Goal: Task Accomplishment & Management: Manage account settings

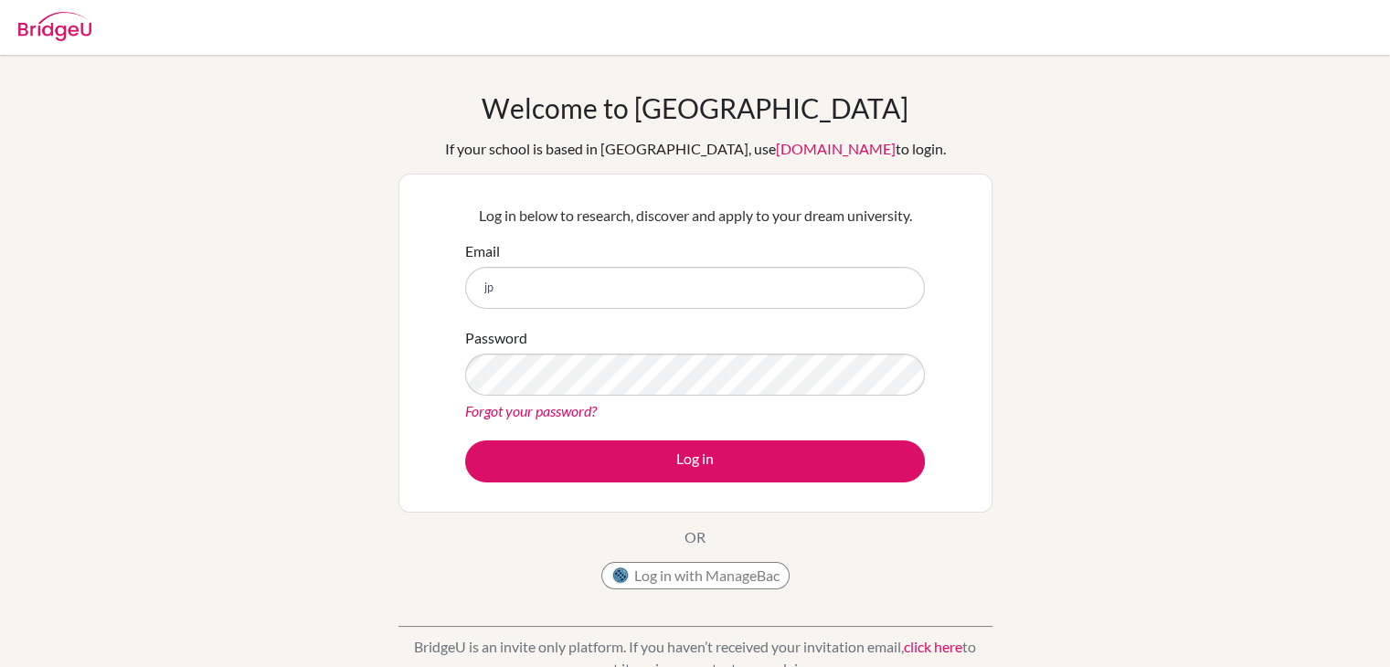
type input "[EMAIL_ADDRESS][DOMAIN_NAME]"
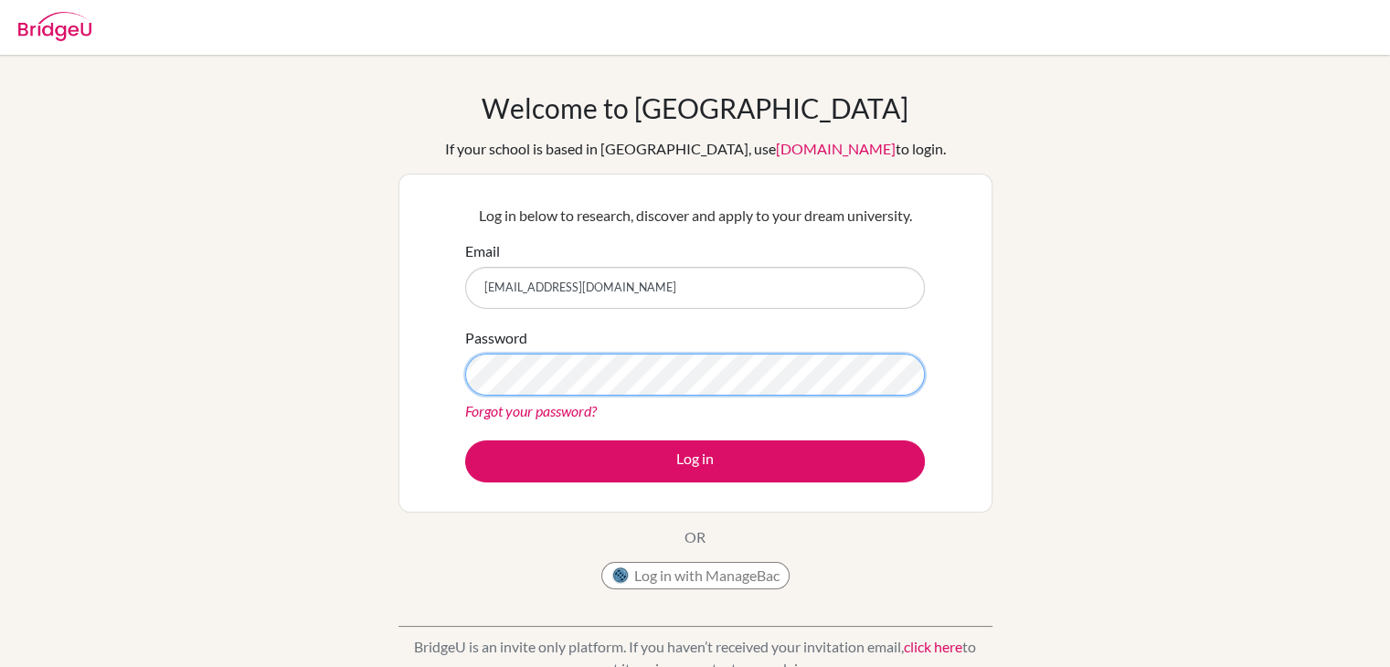
scroll to position [307, 0]
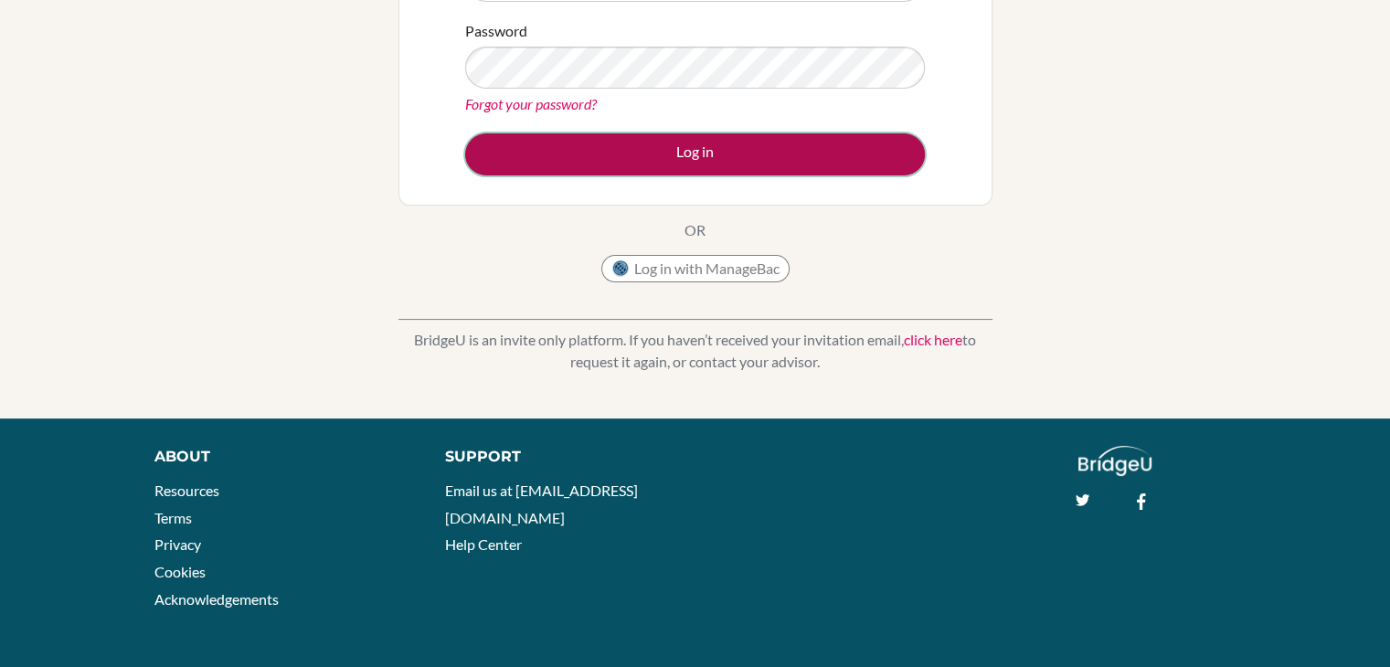
click at [720, 166] on button "Log in" at bounding box center [695, 154] width 460 height 42
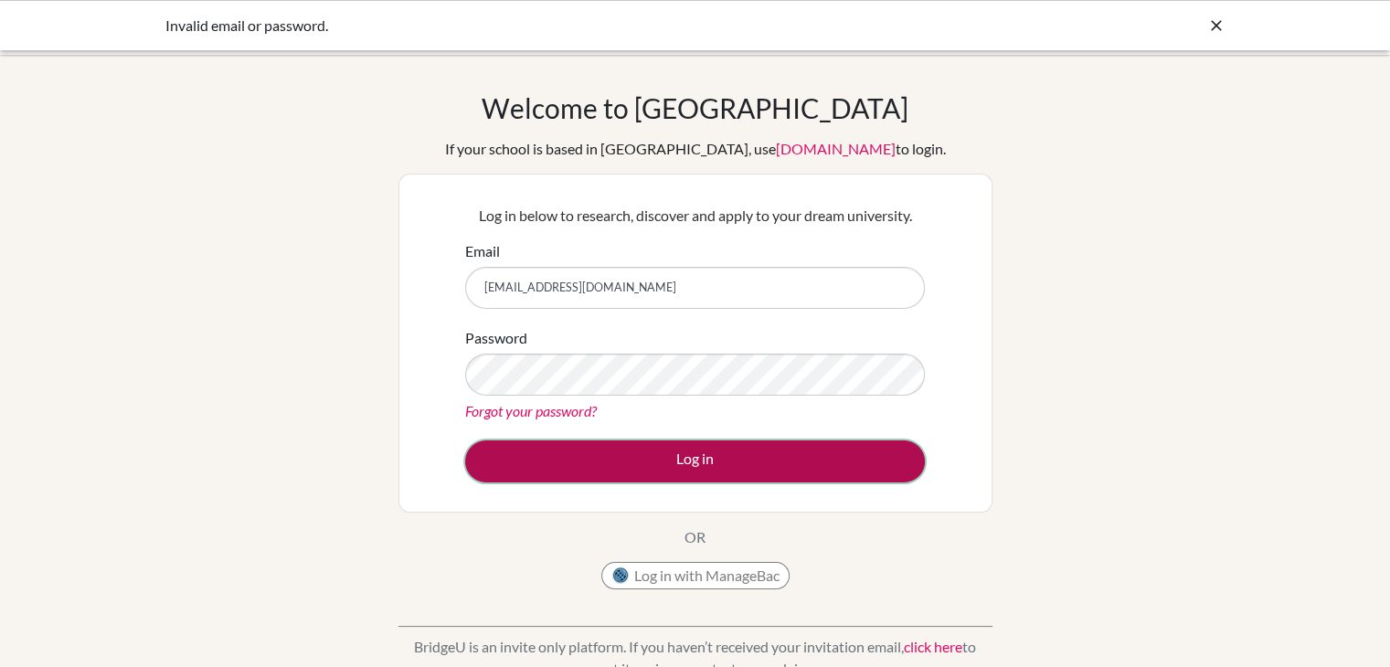
click at [691, 476] on button "Log in" at bounding box center [695, 462] width 460 height 42
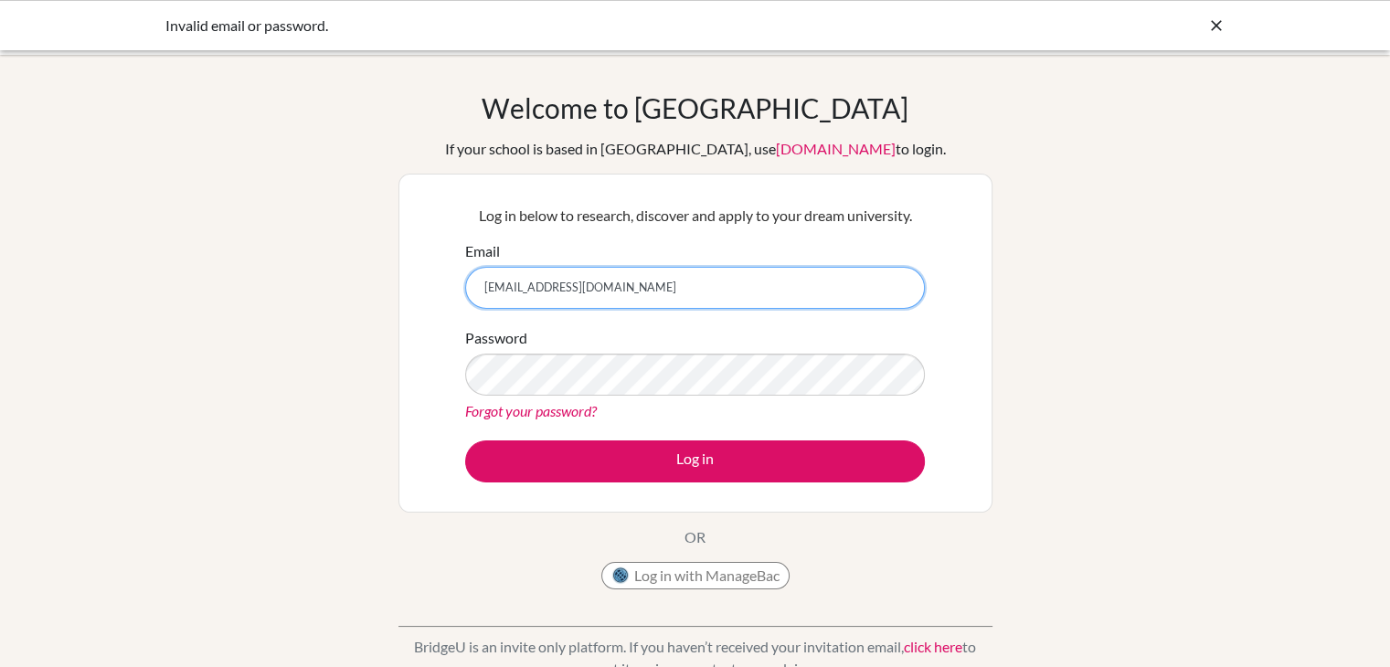
drag, startPoint x: 651, startPoint y: 290, endPoint x: 335, endPoint y: 277, distance: 316.5
click at [335, 277] on div "Welcome to BridgeU If your school is based in China, use app.bridge-u.com.cn to…" at bounding box center [695, 390] width 1390 height 598
click at [870, 413] on div "Forgot your password?" at bounding box center [695, 411] width 460 height 22
click at [691, 337] on div "Password Forgot your password?" at bounding box center [695, 374] width 460 height 95
click at [1210, 27] on icon at bounding box center [1217, 25] width 18 height 18
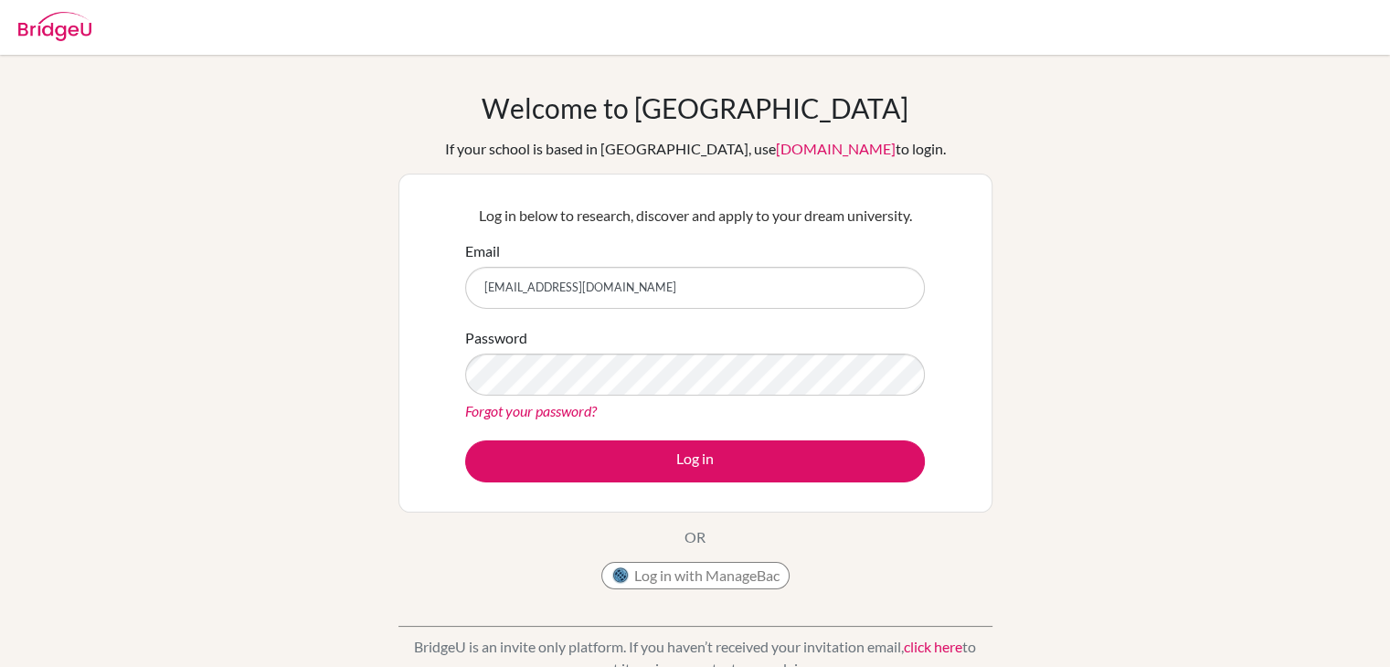
click at [739, 484] on div "Log in below to research, discover and apply to your dream university. Email jp…" at bounding box center [695, 343] width 483 height 301
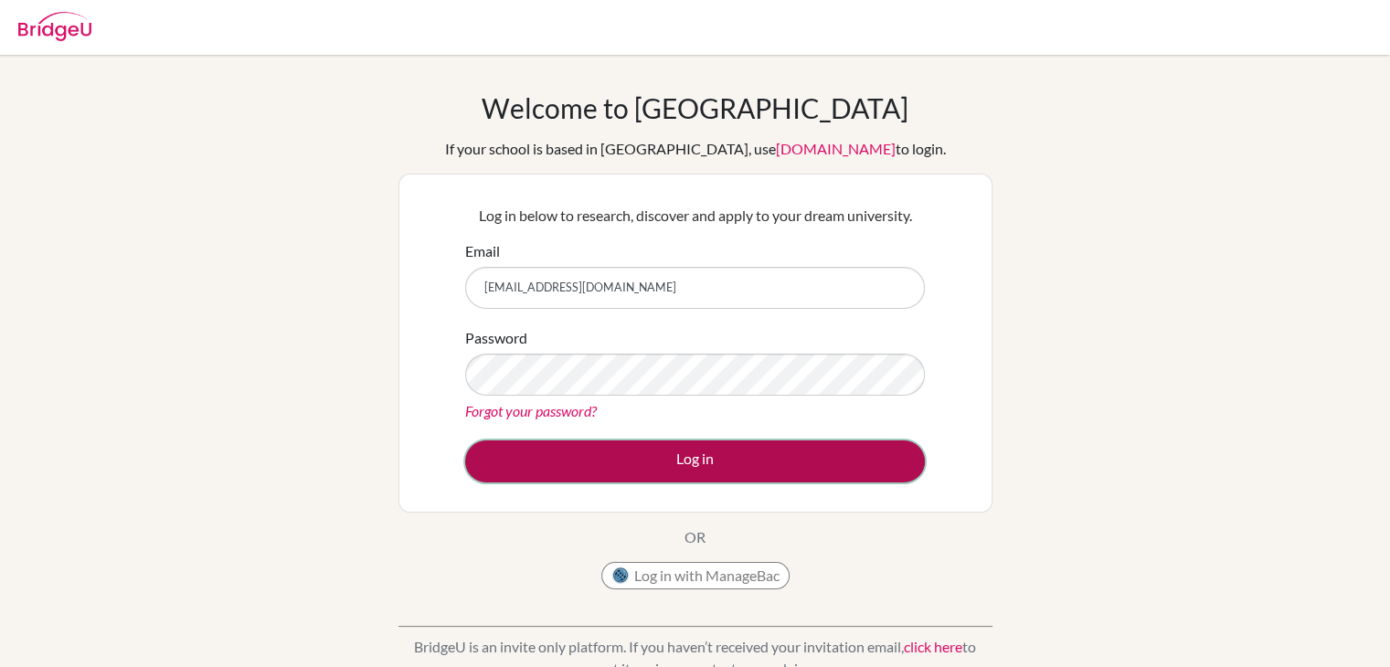
click at [738, 456] on button "Log in" at bounding box center [695, 462] width 460 height 42
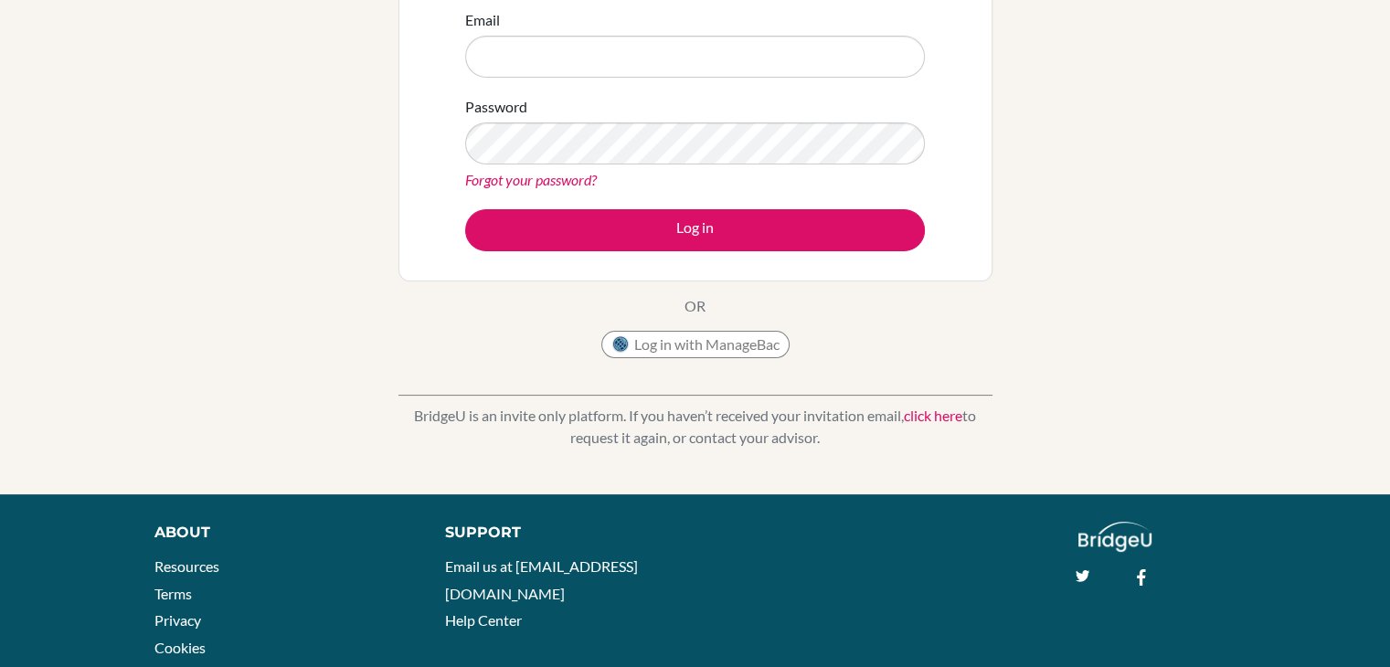
scroll to position [307, 0]
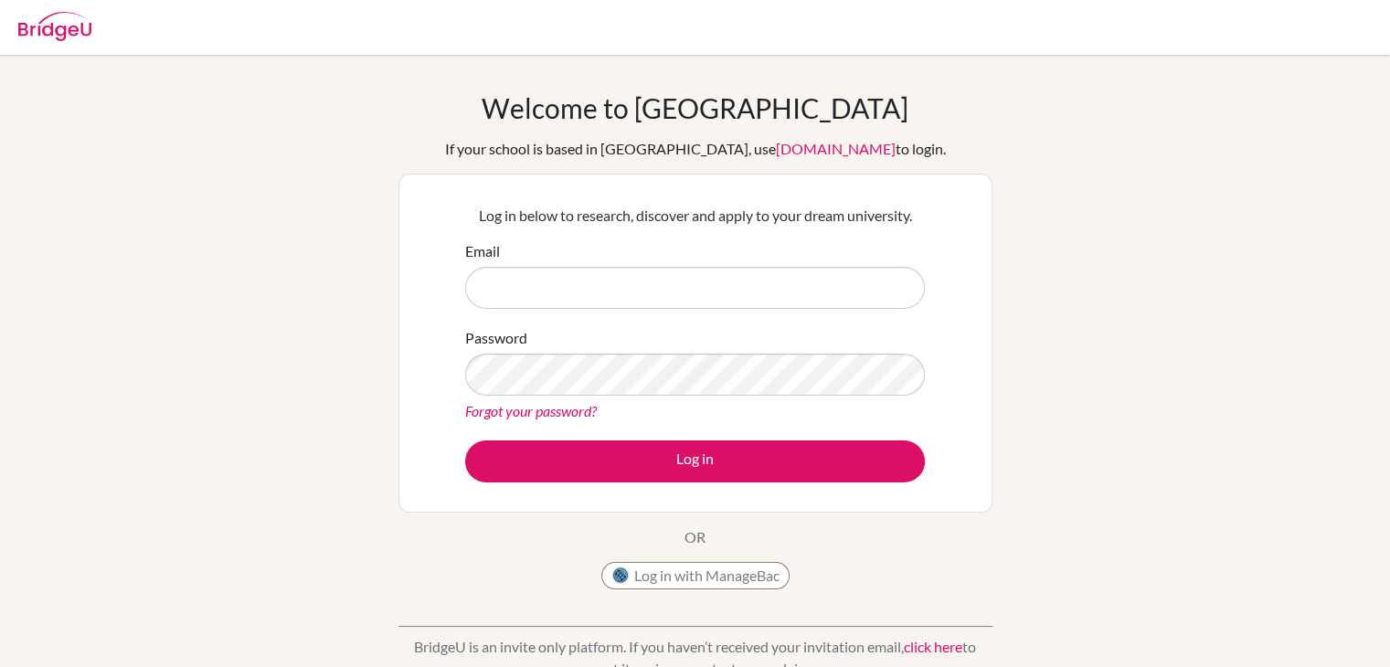
type input "h"
type input "[EMAIL_ADDRESS][DOMAIN_NAME]"
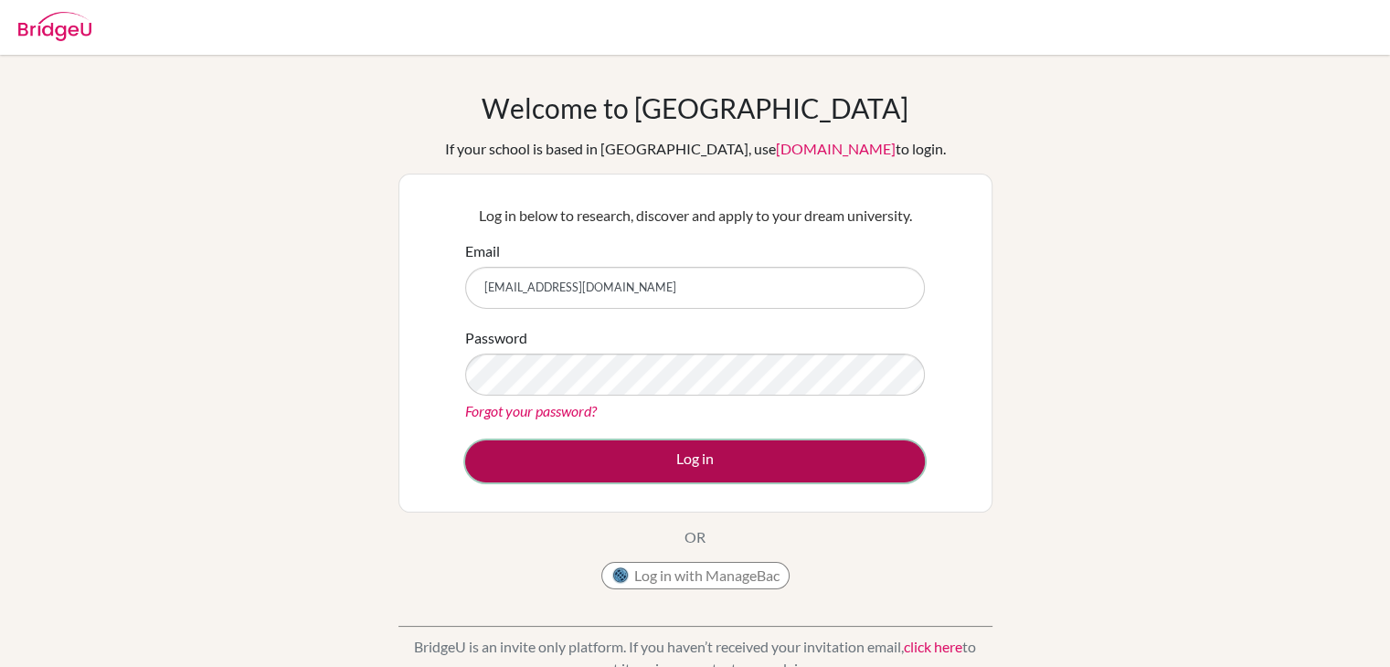
click at [725, 465] on button "Log in" at bounding box center [695, 462] width 460 height 42
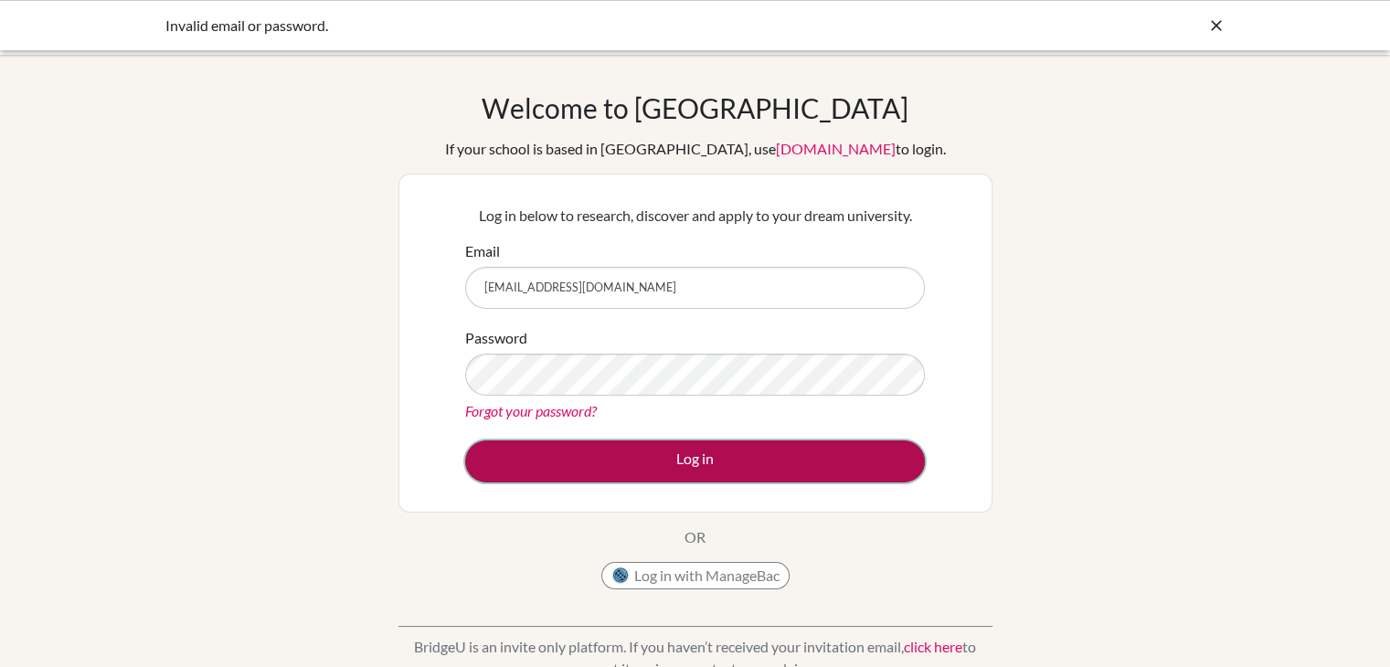
click at [692, 450] on button "Log in" at bounding box center [695, 462] width 460 height 42
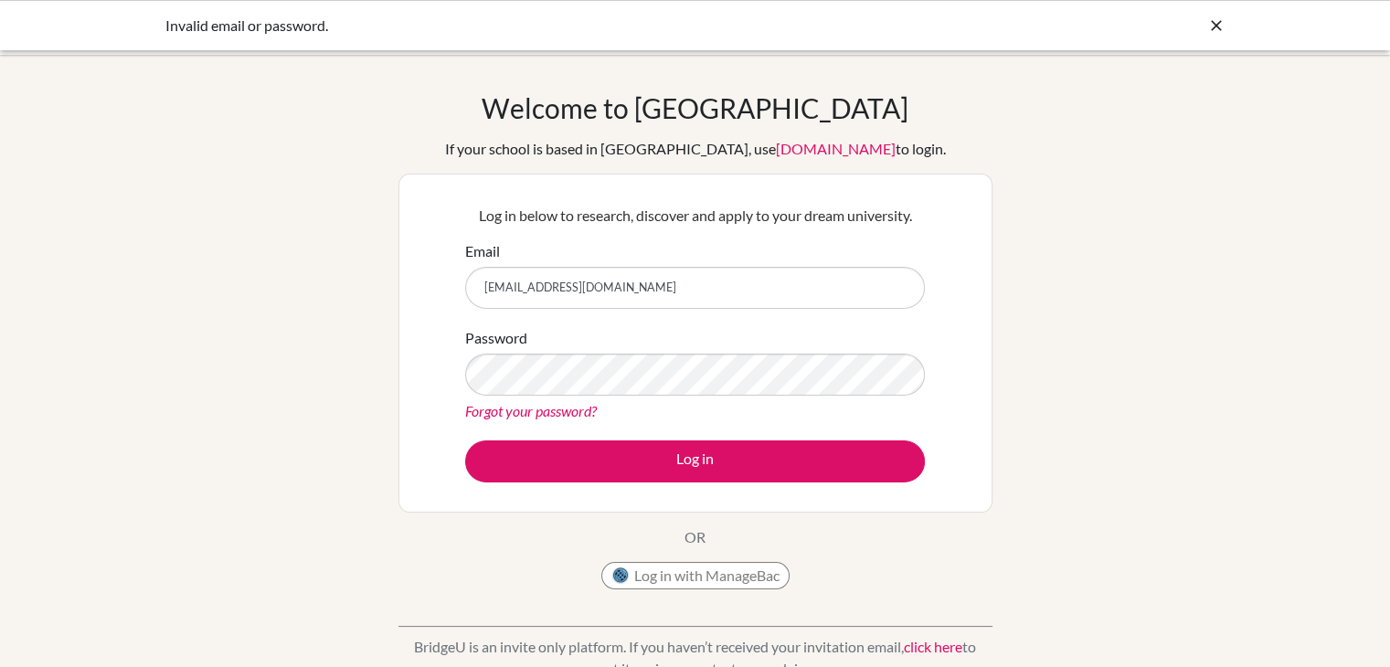
click at [1216, 27] on icon at bounding box center [1217, 25] width 18 height 18
click at [1205, 27] on div "Invalid email or password." at bounding box center [695, 26] width 1060 height 22
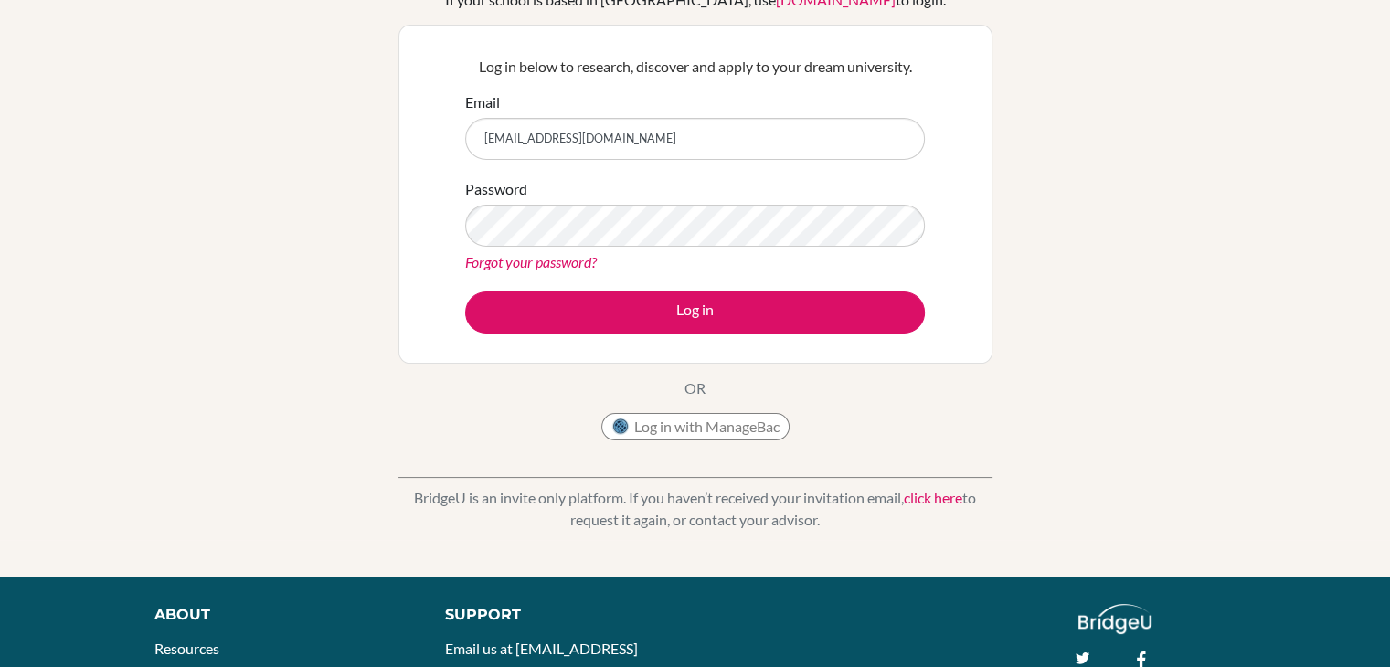
scroll to position [307, 0]
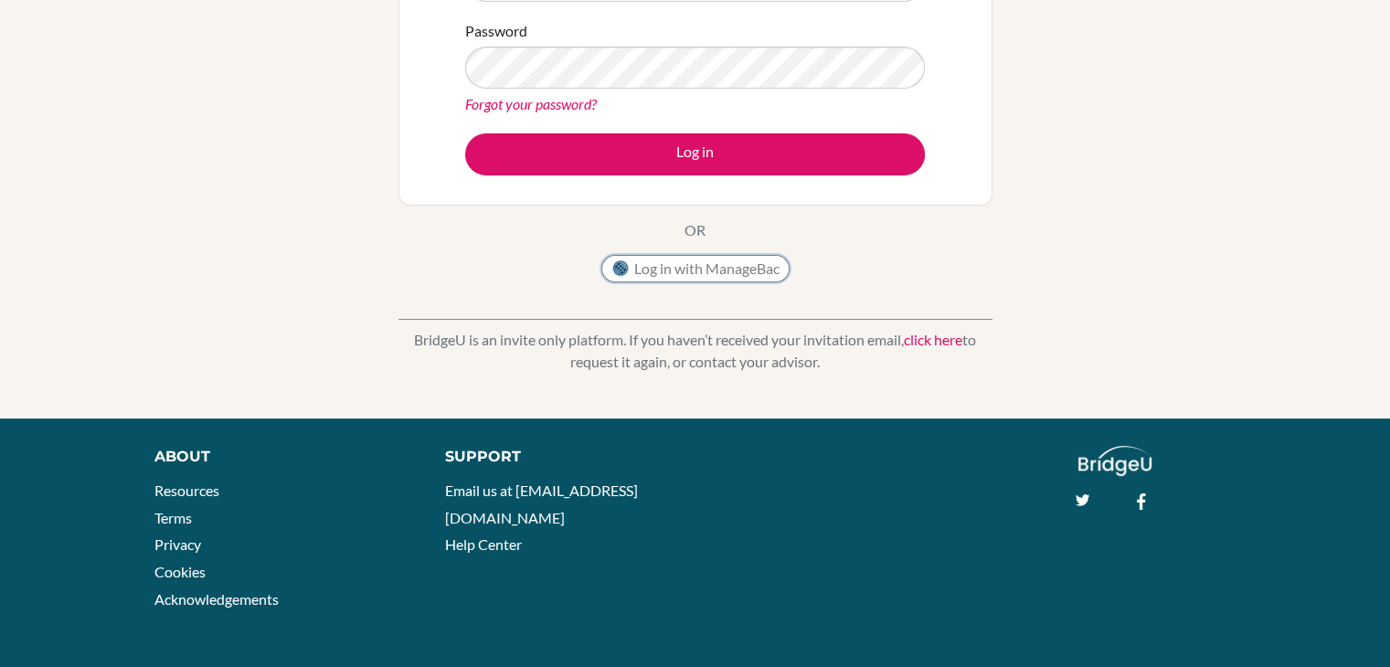
click at [702, 275] on button "Log in with ManageBac" at bounding box center [695, 268] width 188 height 27
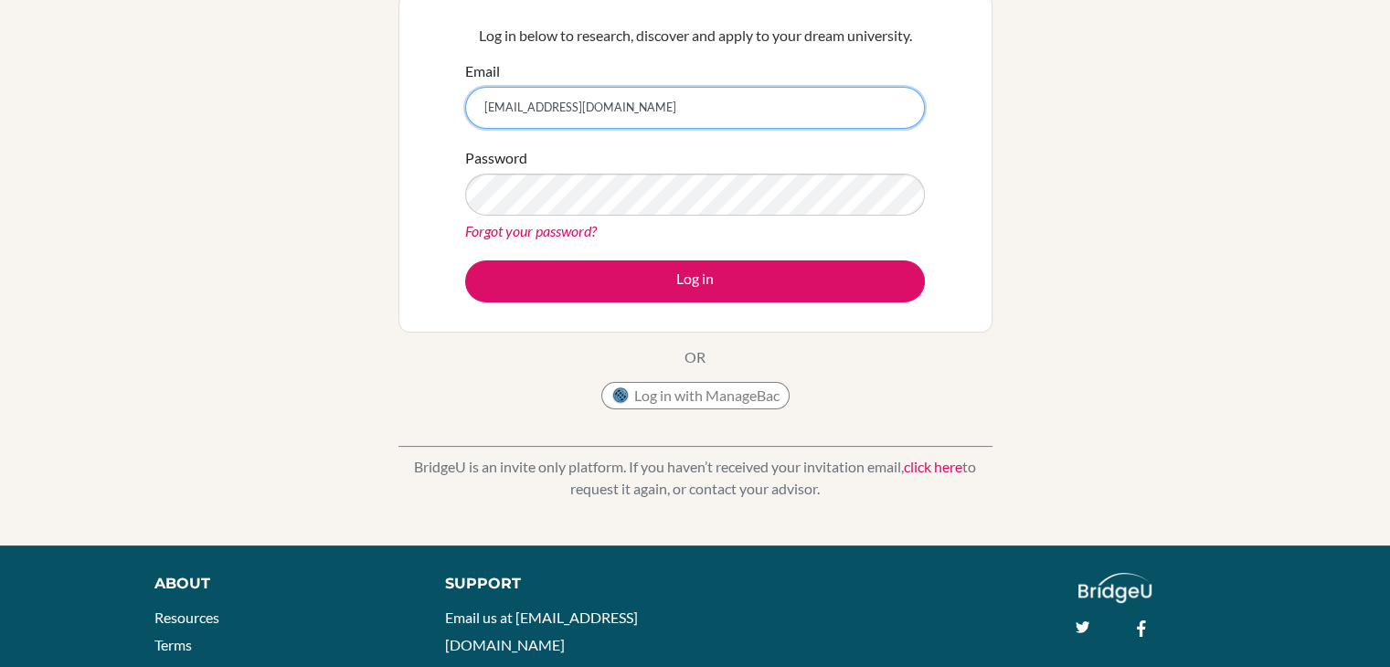
scroll to position [175, 0]
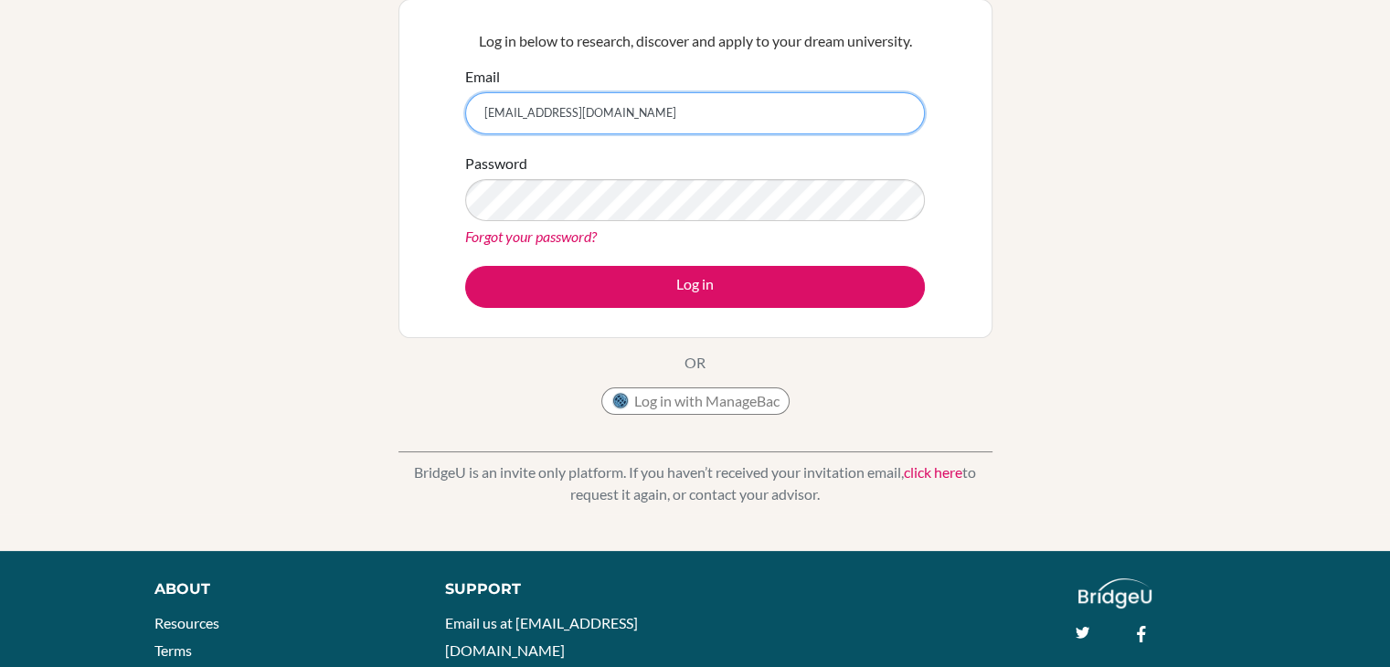
drag, startPoint x: 675, startPoint y: 125, endPoint x: 670, endPoint y: 136, distance: 11.9
click at [675, 125] on input "[EMAIL_ADDRESS][DOMAIN_NAME]" at bounding box center [695, 113] width 460 height 42
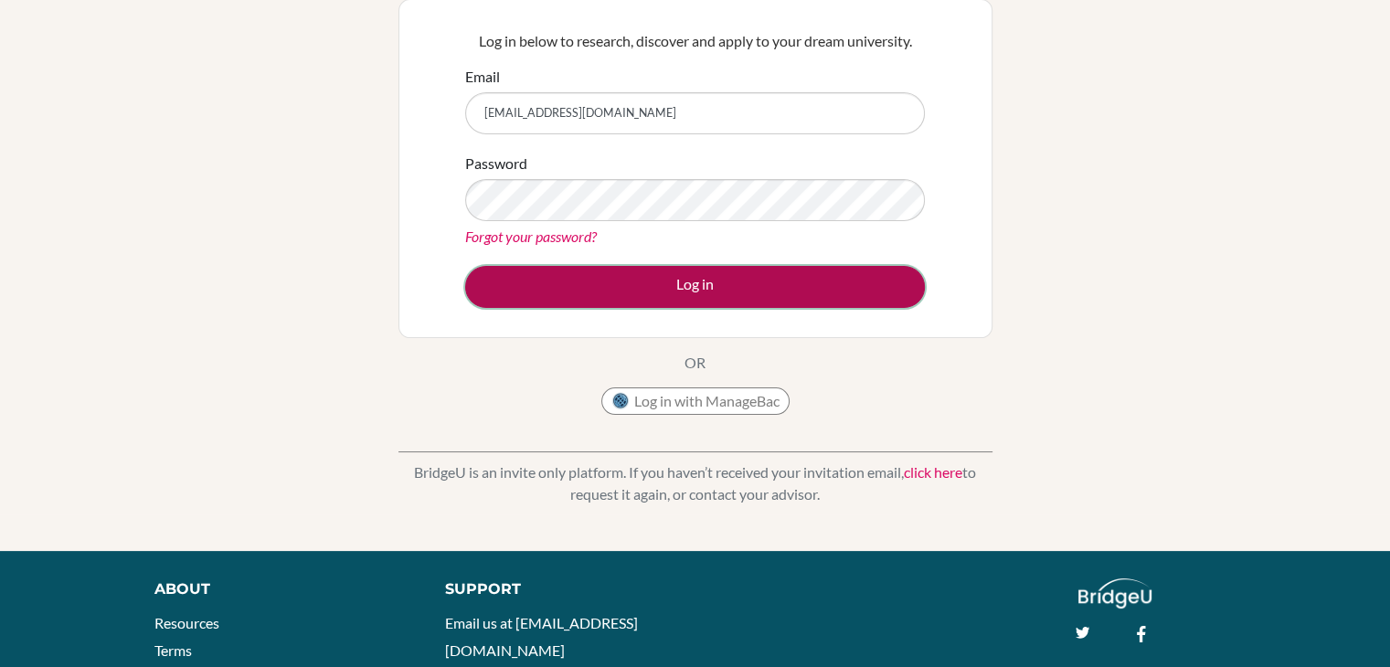
click at [609, 272] on button "Log in" at bounding box center [695, 287] width 460 height 42
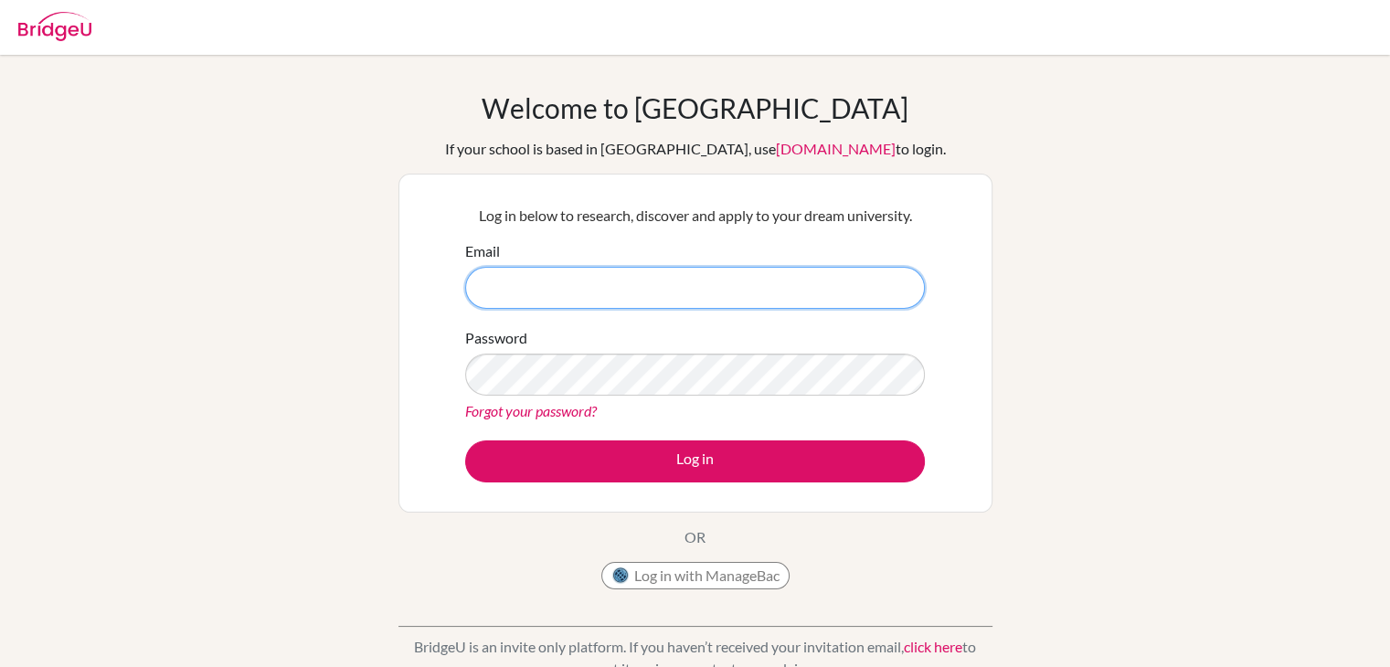
click at [636, 283] on input "Email" at bounding box center [695, 288] width 460 height 42
type input "[EMAIL_ADDRESS][DOMAIN_NAME]"
drag, startPoint x: 644, startPoint y: 299, endPoint x: 431, endPoint y: 282, distance: 212.8
click at [431, 282] on div "Log in below to research, discover and apply to your dream university. Email jp…" at bounding box center [696, 343] width 594 height 339
type input "g103632@asb.ac.th"
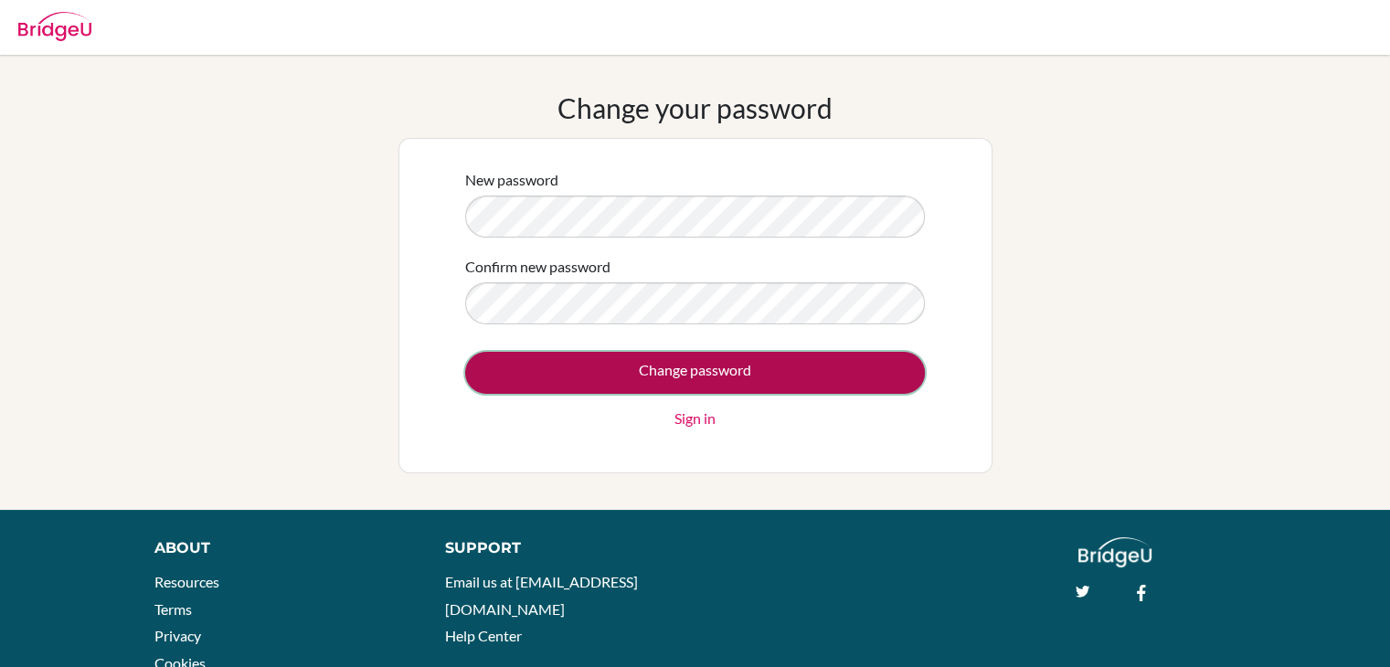
click at [665, 359] on input "Change password" at bounding box center [695, 373] width 460 height 42
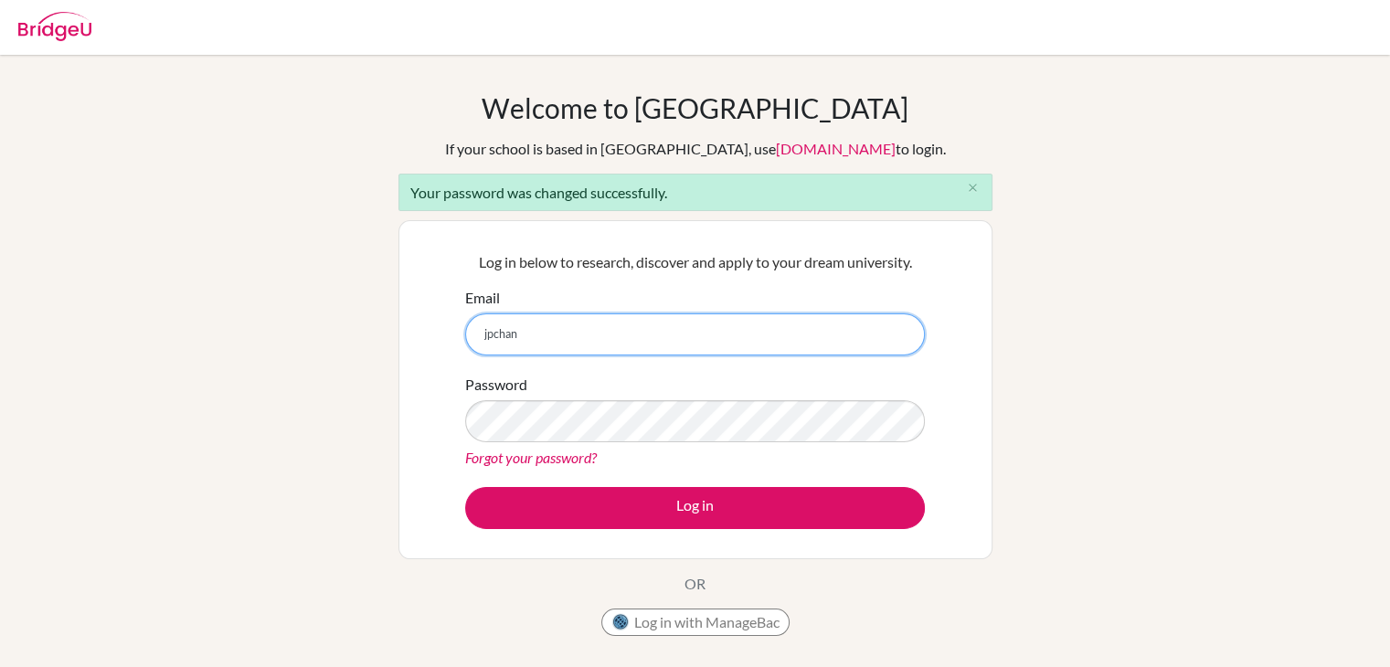
type input "jpchang"
drag, startPoint x: 653, startPoint y: 348, endPoint x: 164, endPoint y: 366, distance: 489.3
click at [164, 366] on div "Welcome to [GEOGRAPHIC_DATA] If your school is based in [GEOGRAPHIC_DATA], use …" at bounding box center [695, 413] width 1390 height 644
type input "[EMAIL_ADDRESS][DOMAIN_NAME]"
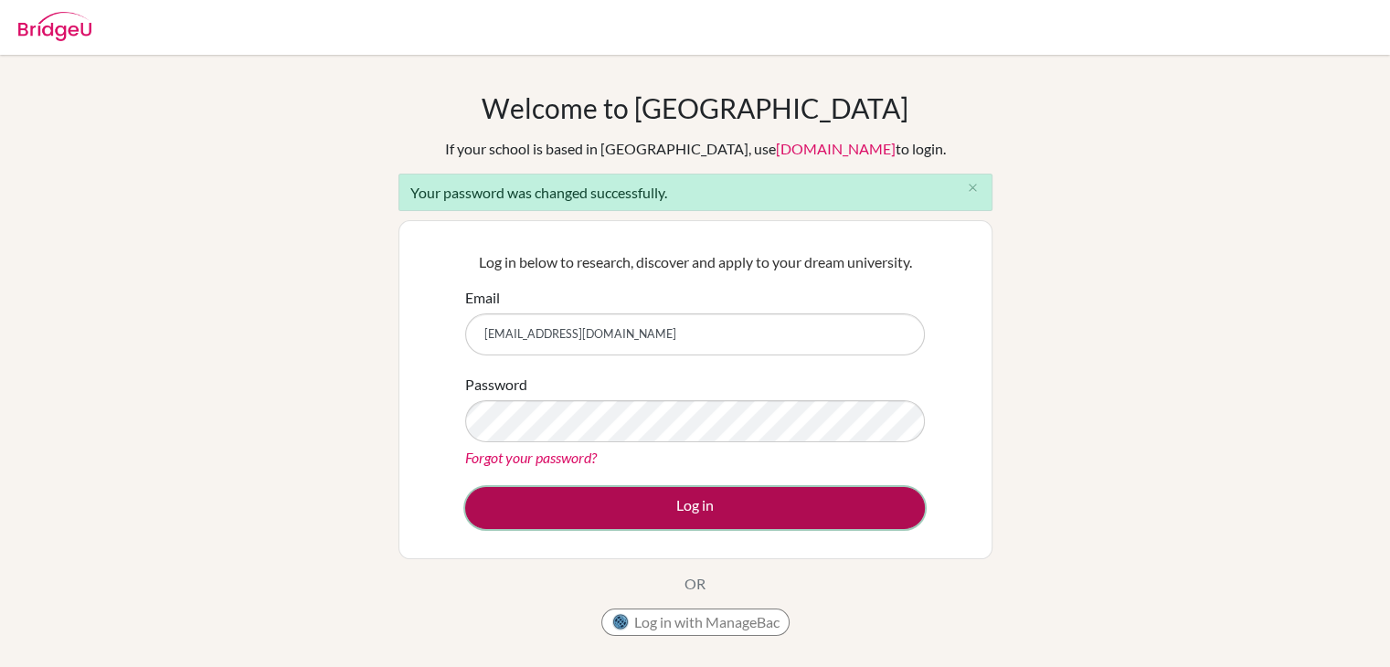
click at [729, 509] on button "Log in" at bounding box center [695, 508] width 460 height 42
